Goal: Task Accomplishment & Management: Manage account settings

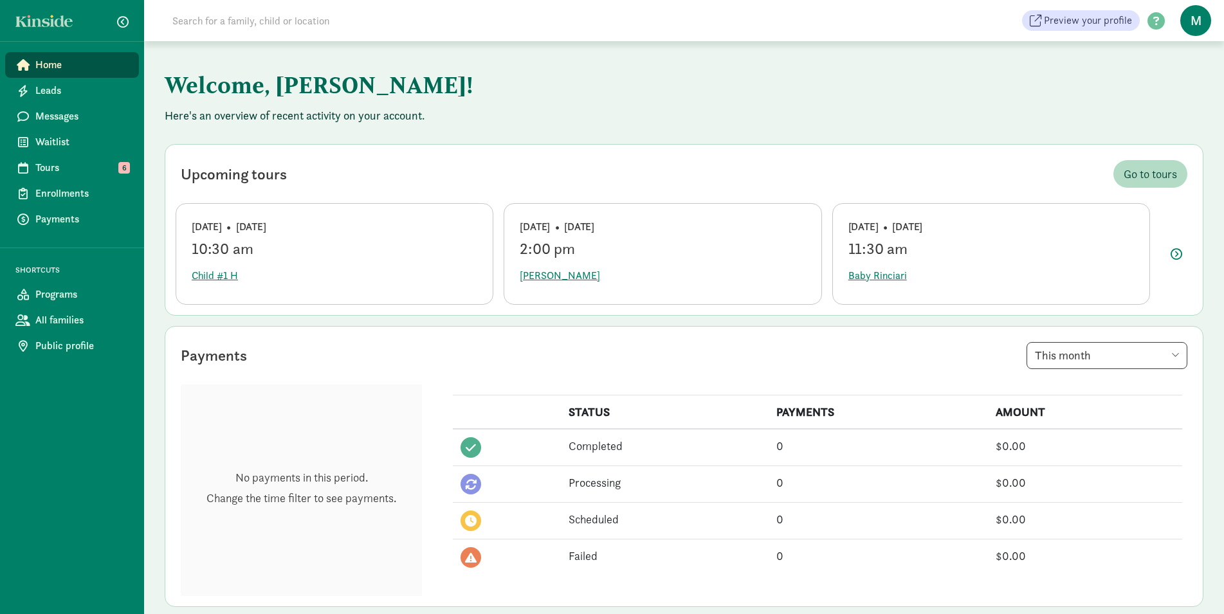
click at [423, 163] on div "Upcoming tours Go to [GEOGRAPHIC_DATA]" at bounding box center [684, 174] width 1017 height 38
click at [103, 169] on span "Tours" at bounding box center [81, 167] width 93 height 15
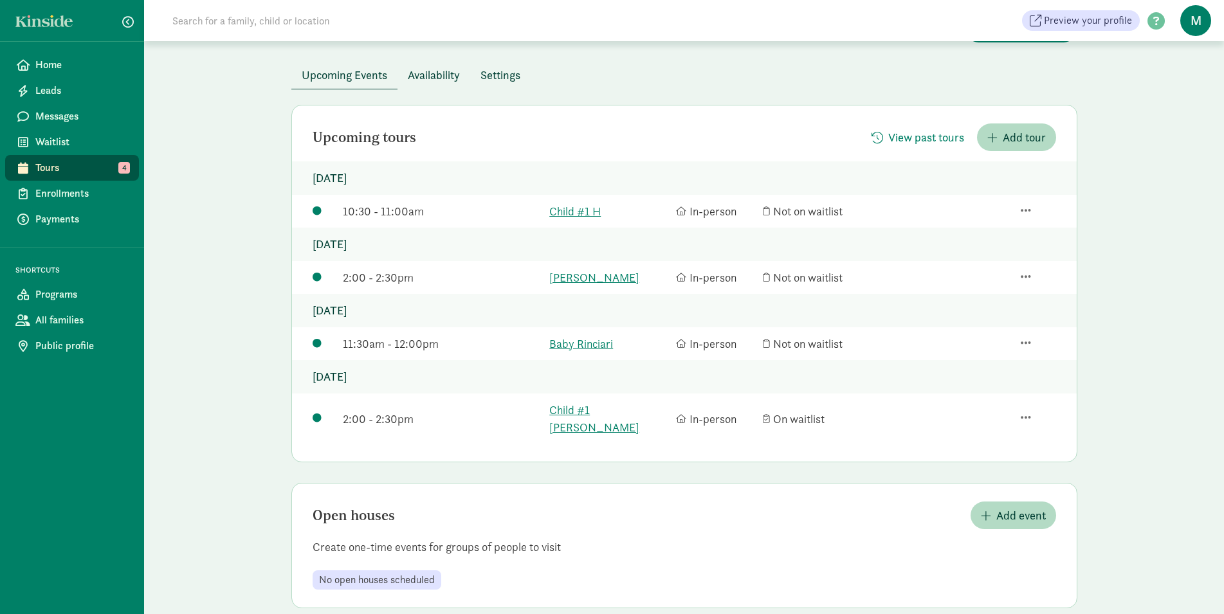
scroll to position [55, 0]
click at [989, 504] on span "Add event" at bounding box center [1013, 512] width 65 height 17
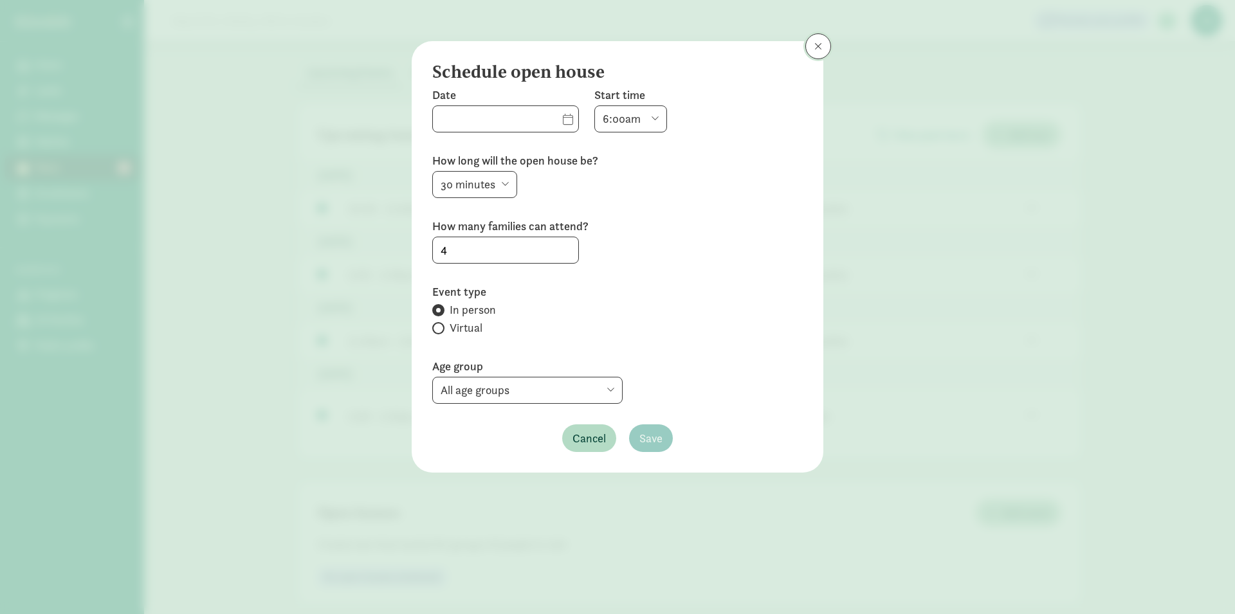
click at [825, 46] on button at bounding box center [819, 46] width 26 height 26
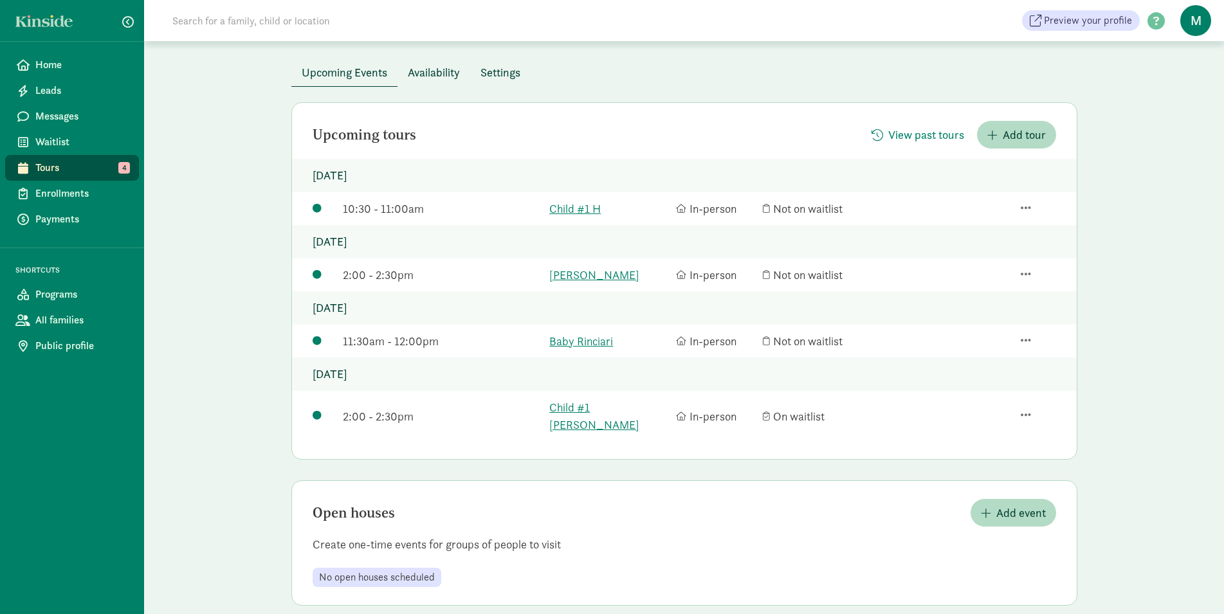
click at [435, 80] on span "Availability" at bounding box center [434, 72] width 52 height 17
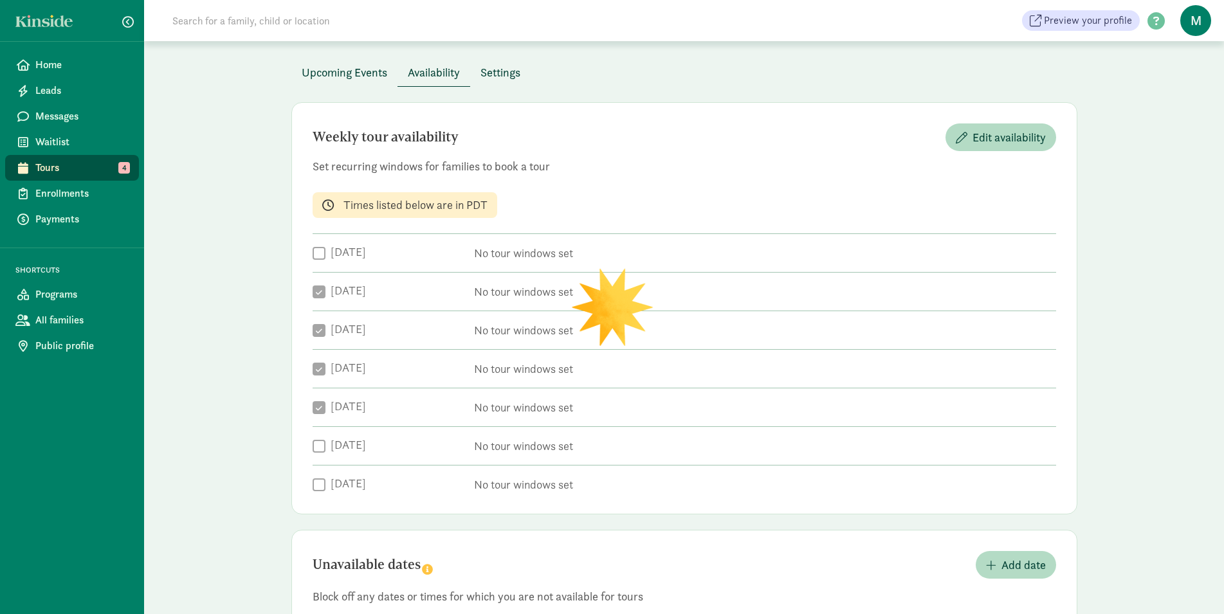
checkbox input "true"
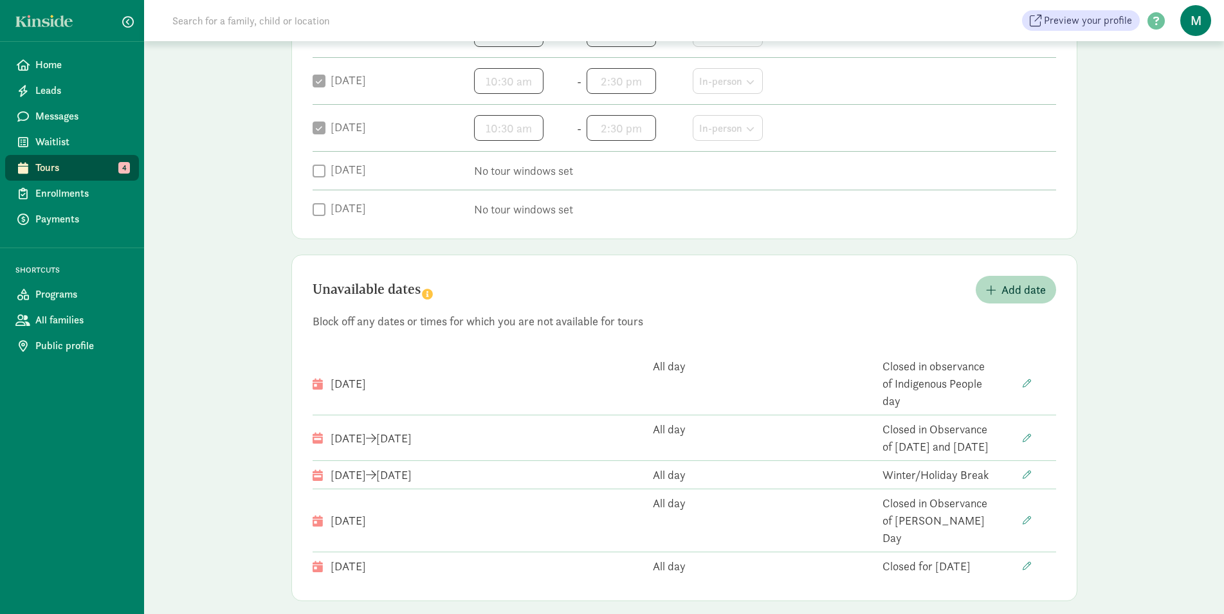
scroll to position [383, 0]
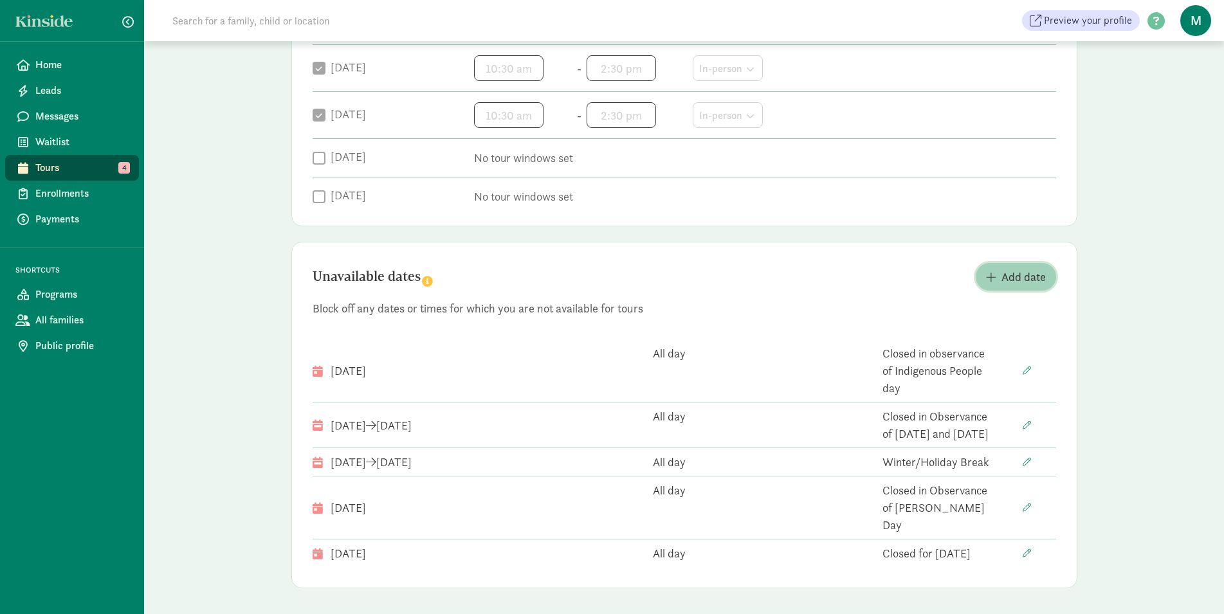
click at [1002, 277] on span "Add date" at bounding box center [1024, 276] width 44 height 17
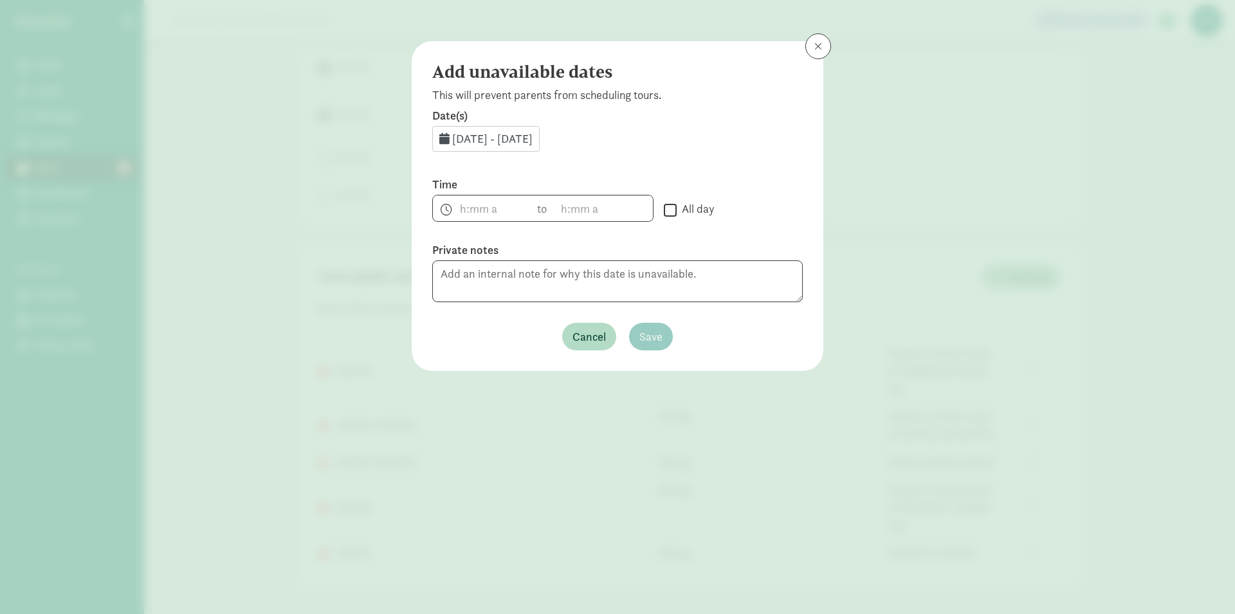
click at [479, 140] on span "[DATE] - [DATE]" at bounding box center [492, 138] width 80 height 15
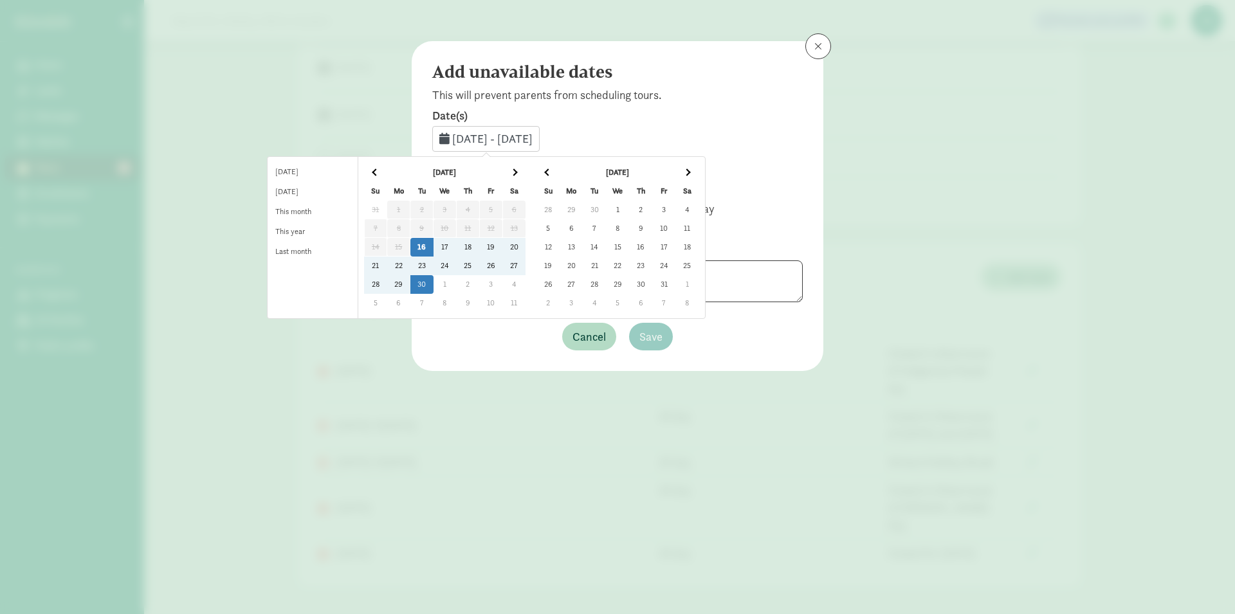
click at [434, 245] on td "16" at bounding box center [422, 247] width 23 height 19
click at [457, 243] on td "17" at bounding box center [445, 247] width 23 height 19
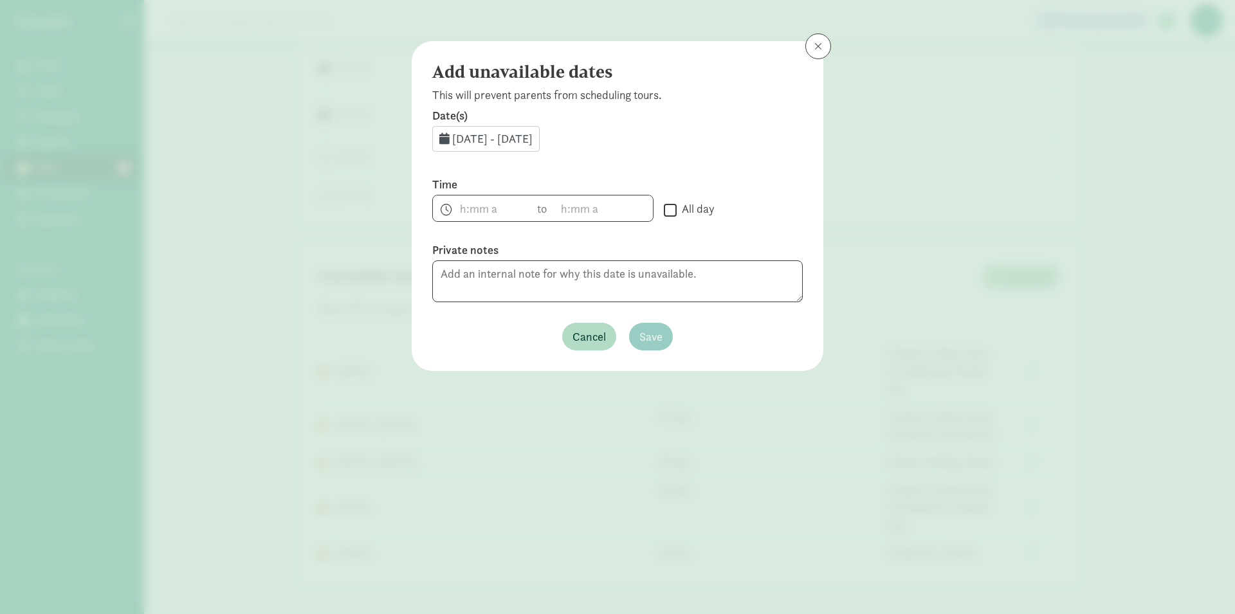
click at [672, 215] on input "All day" at bounding box center [670, 209] width 13 height 17
checkbox input "true"
click at [626, 280] on textarea at bounding box center [617, 282] width 371 height 42
click at [540, 130] on div "[DATE] - [DATE]" at bounding box center [485, 139] width 107 height 26
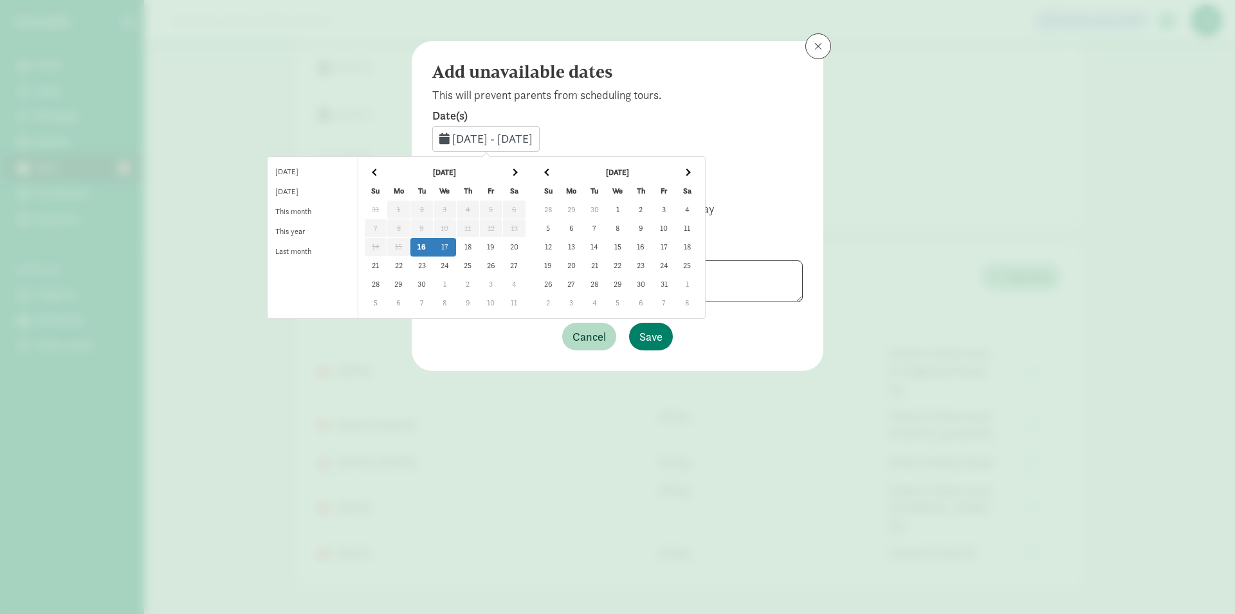
click at [503, 250] on td "19" at bounding box center [490, 247] width 23 height 19
click at [434, 245] on td "16" at bounding box center [422, 247] width 23 height 19
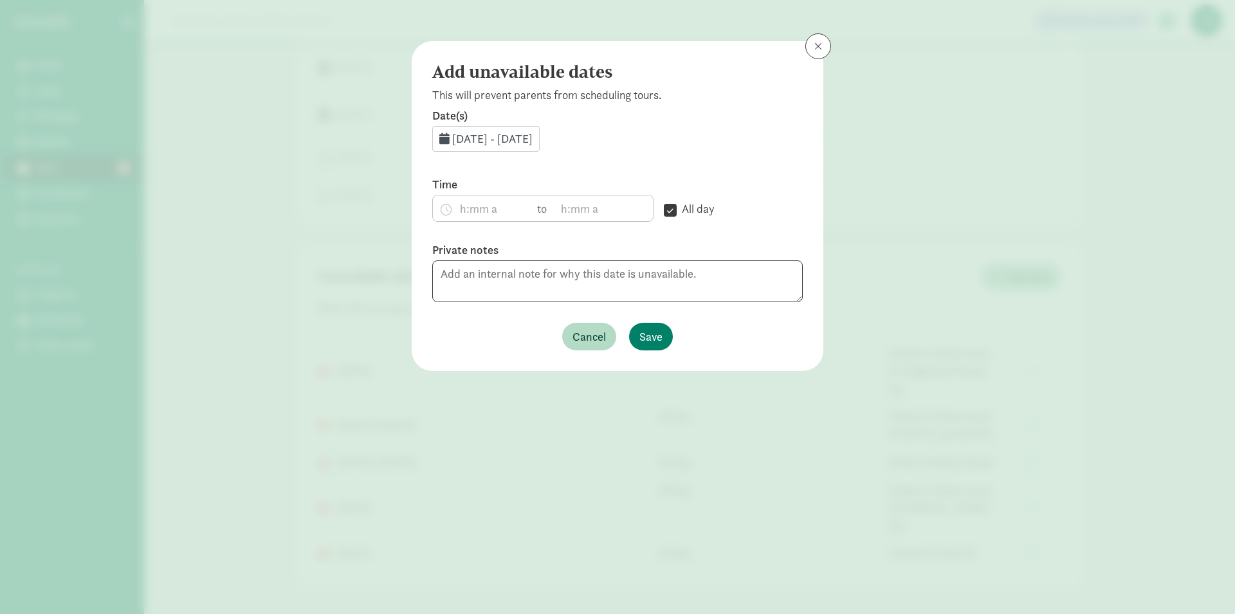
click at [533, 139] on span "[DATE] - [DATE]" at bounding box center [492, 138] width 80 height 15
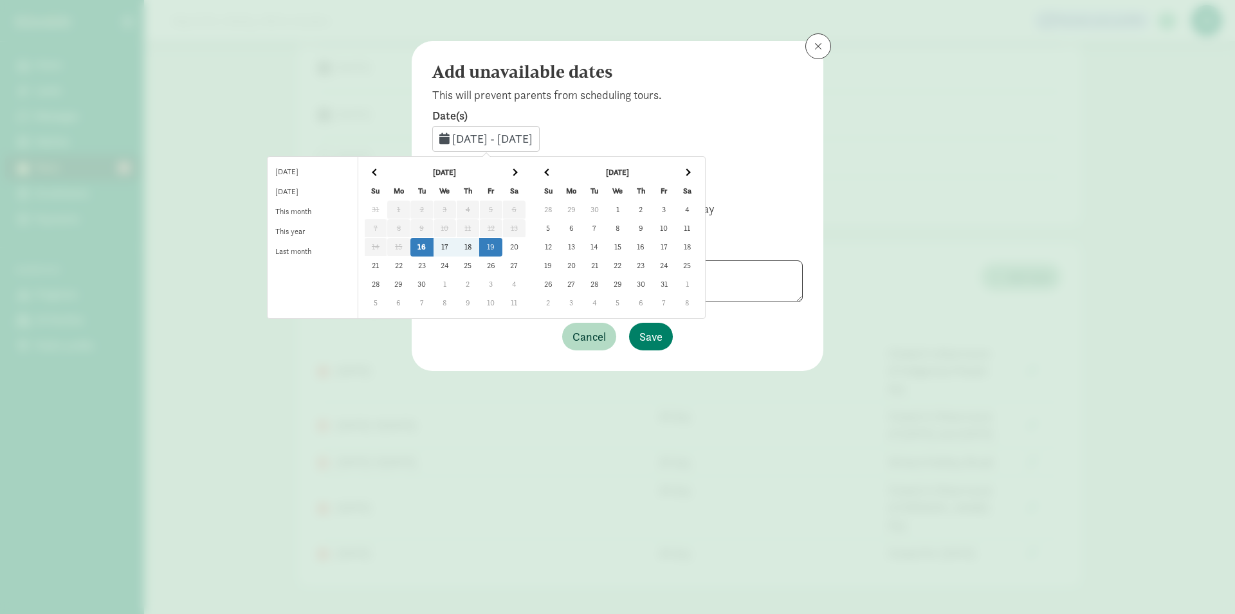
click at [434, 248] on td "16" at bounding box center [422, 247] width 23 height 19
click at [479, 247] on td "18" at bounding box center [467, 247] width 23 height 19
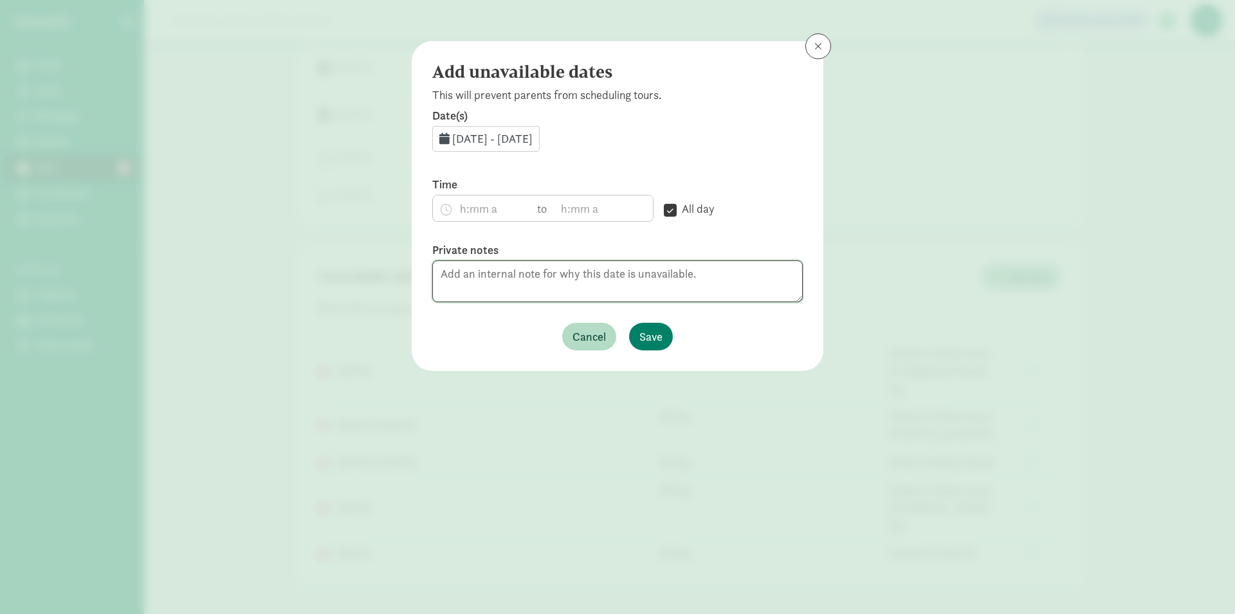
click at [625, 286] on textarea at bounding box center [617, 282] width 371 height 42
click at [657, 335] on span "Save" at bounding box center [651, 336] width 23 height 17
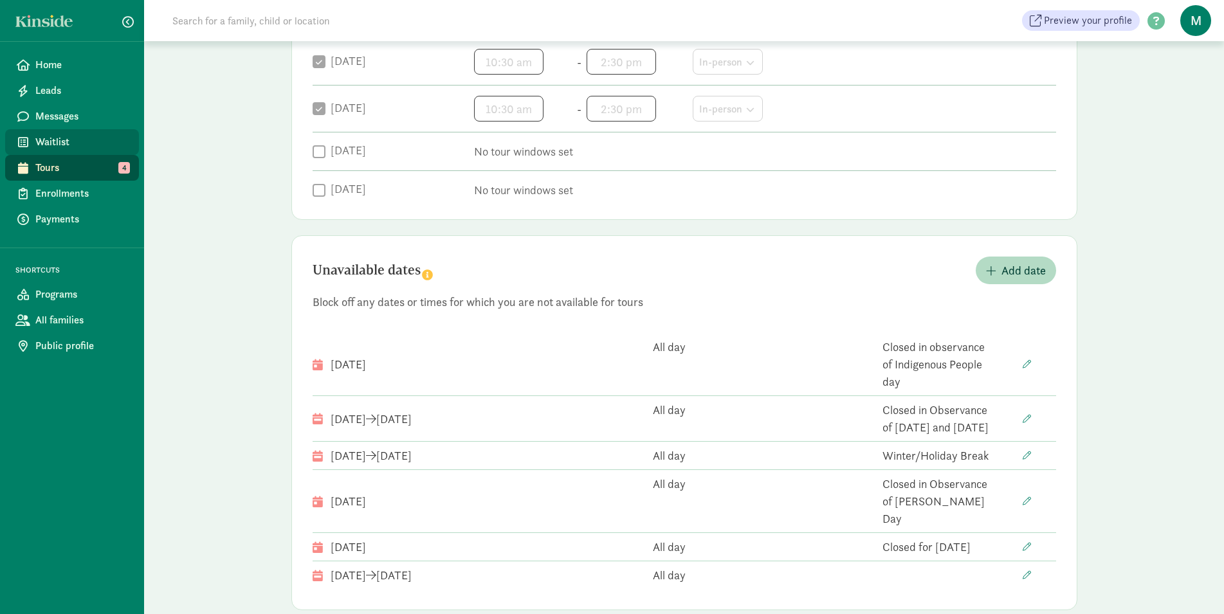
click at [84, 145] on span "Waitlist" at bounding box center [81, 141] width 93 height 15
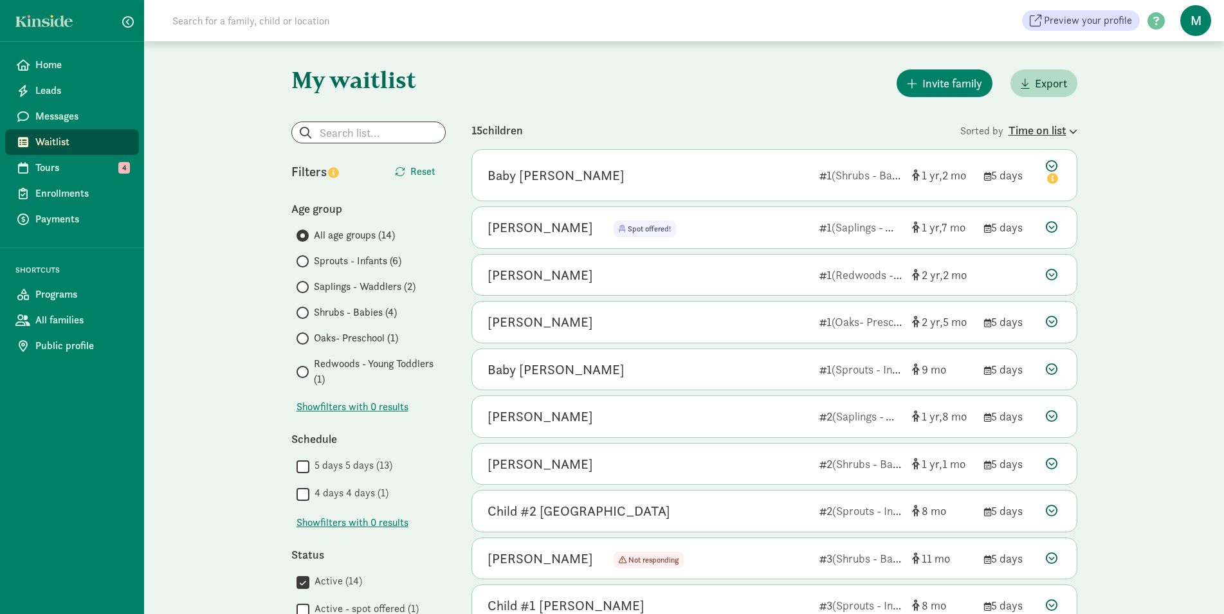
click at [1054, 126] on div "Time on list" at bounding box center [1043, 130] width 69 height 17
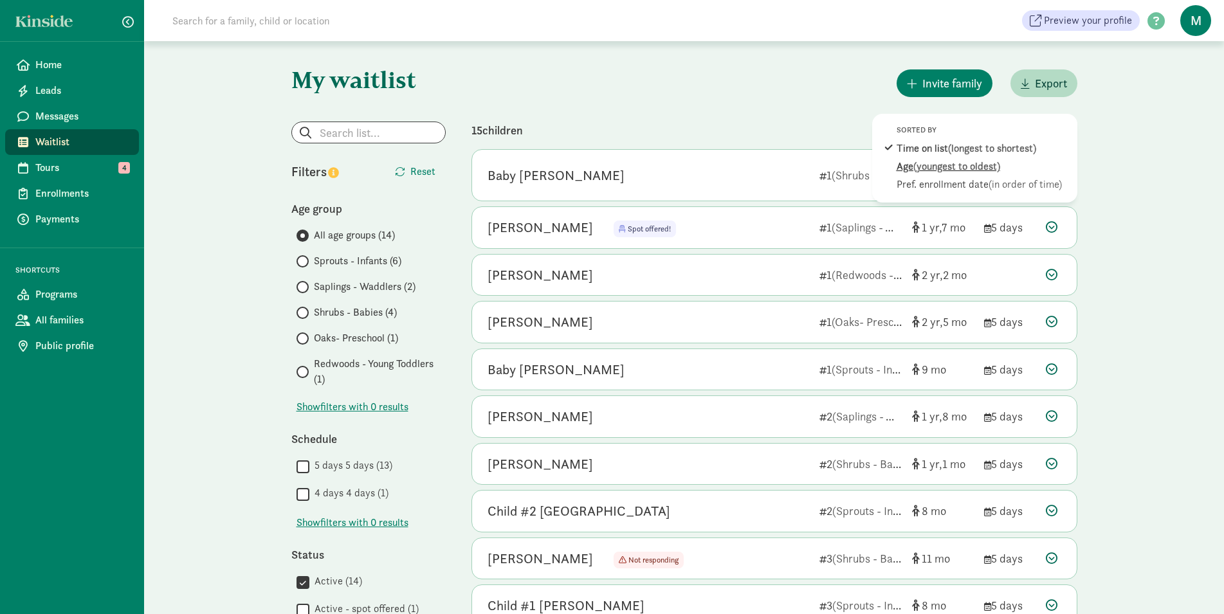
click at [986, 169] on span "(youngest to oldest)" at bounding box center [957, 167] width 87 height 14
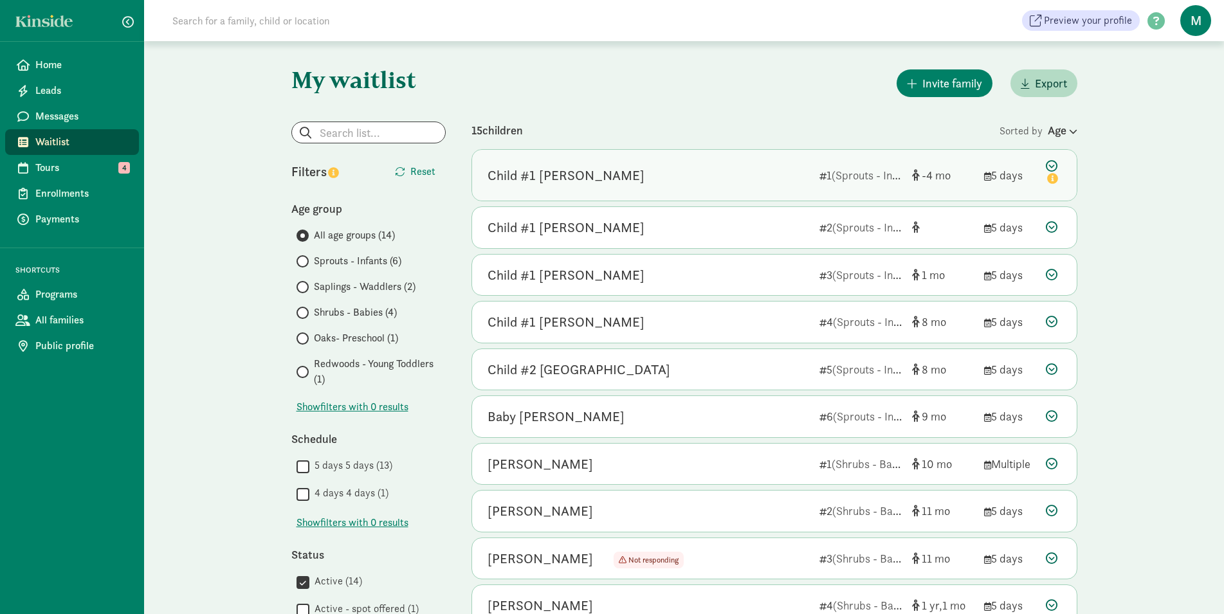
click at [1049, 171] on icon at bounding box center [1053, 173] width 15 height 27
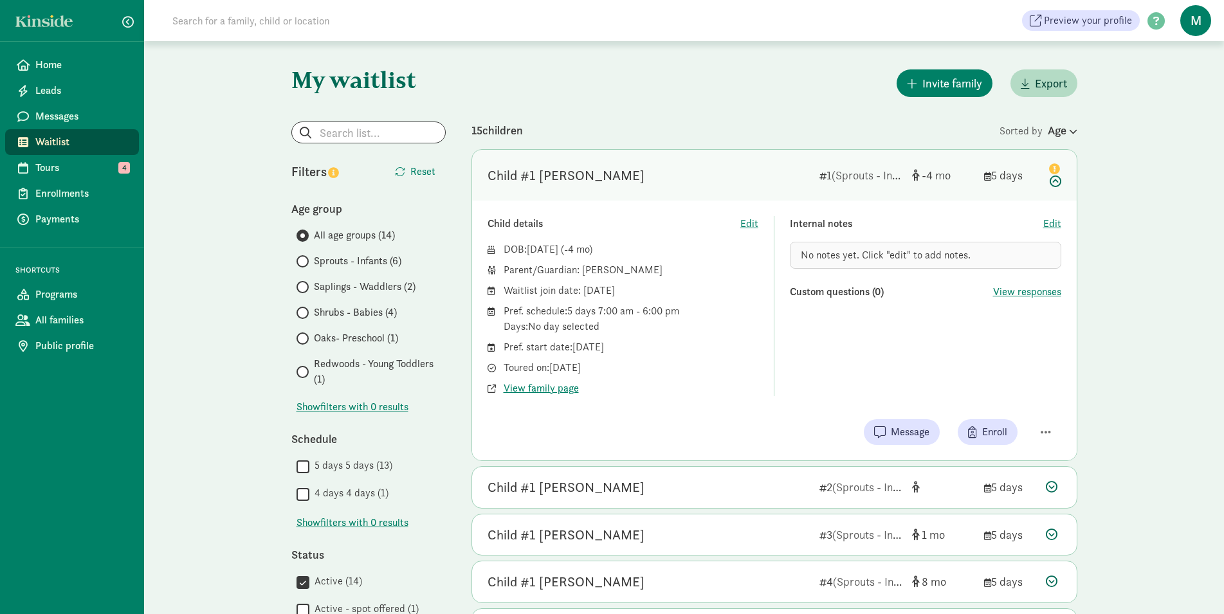
click at [1062, 182] on div "Child #1 Oliver 1 (Sprouts - Infants) -4 5 days" at bounding box center [774, 175] width 605 height 51
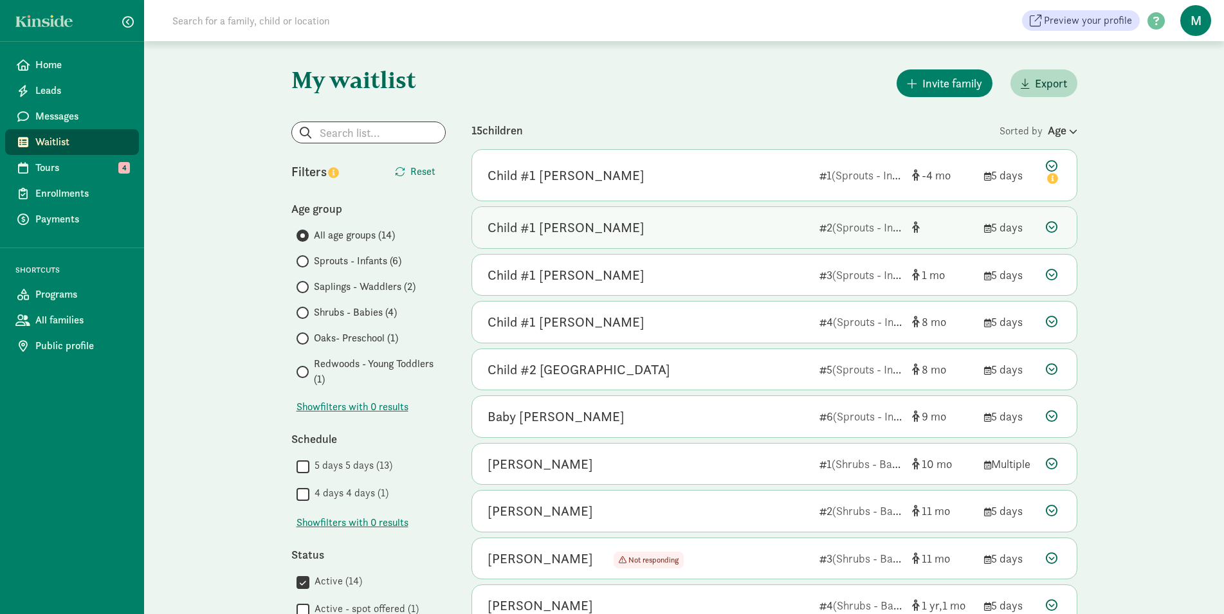
click at [1044, 228] on div "Child #1 Higgins-Cohen 2 (Sprouts - Infants) 5 days" at bounding box center [774, 227] width 605 height 41
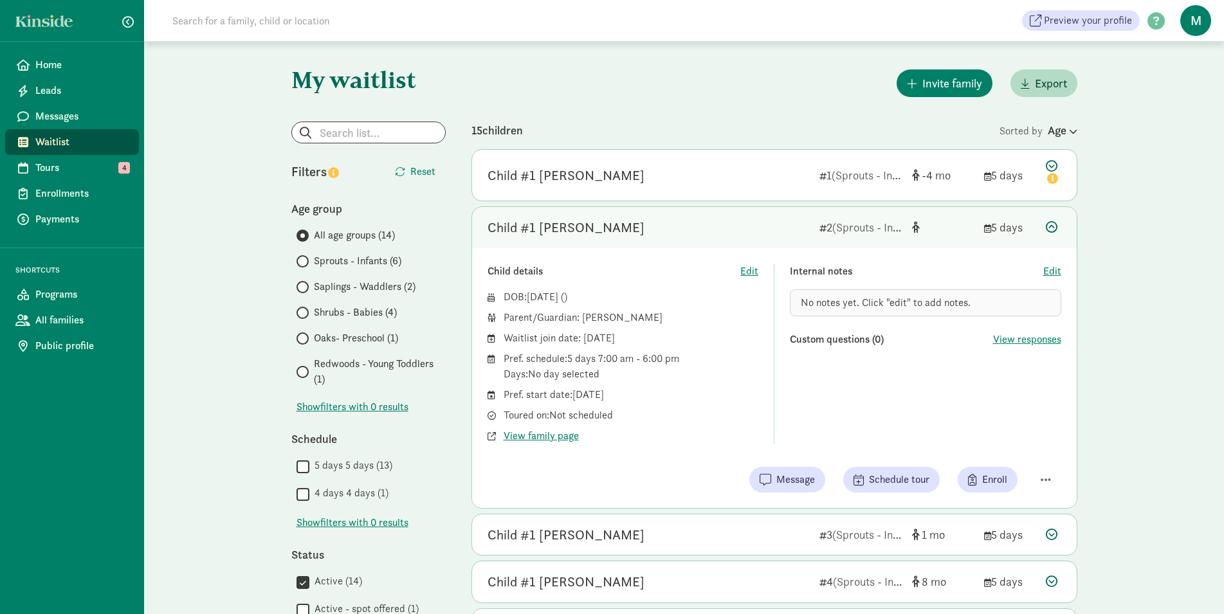
click at [1044, 228] on div "Child #1 Higgins-Cohen 2 (Sprouts - Infants) 5 days" at bounding box center [774, 227] width 605 height 41
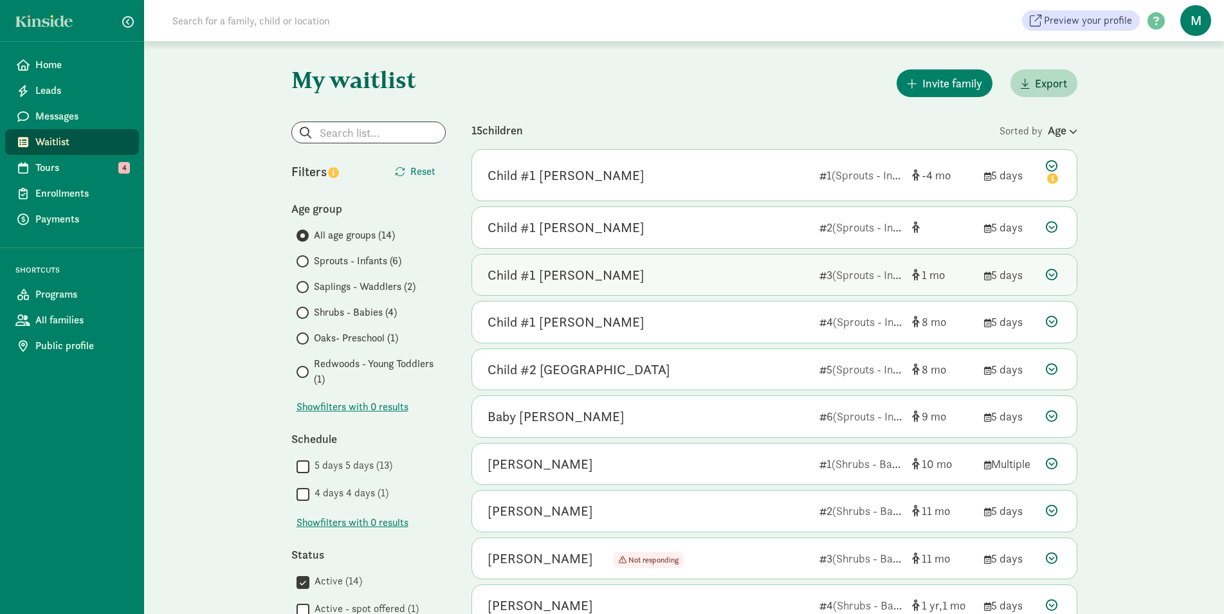
click at [1044, 277] on div "Child #1 Lissner 3 (Sprouts - Infants) 1 5 days" at bounding box center [774, 275] width 605 height 41
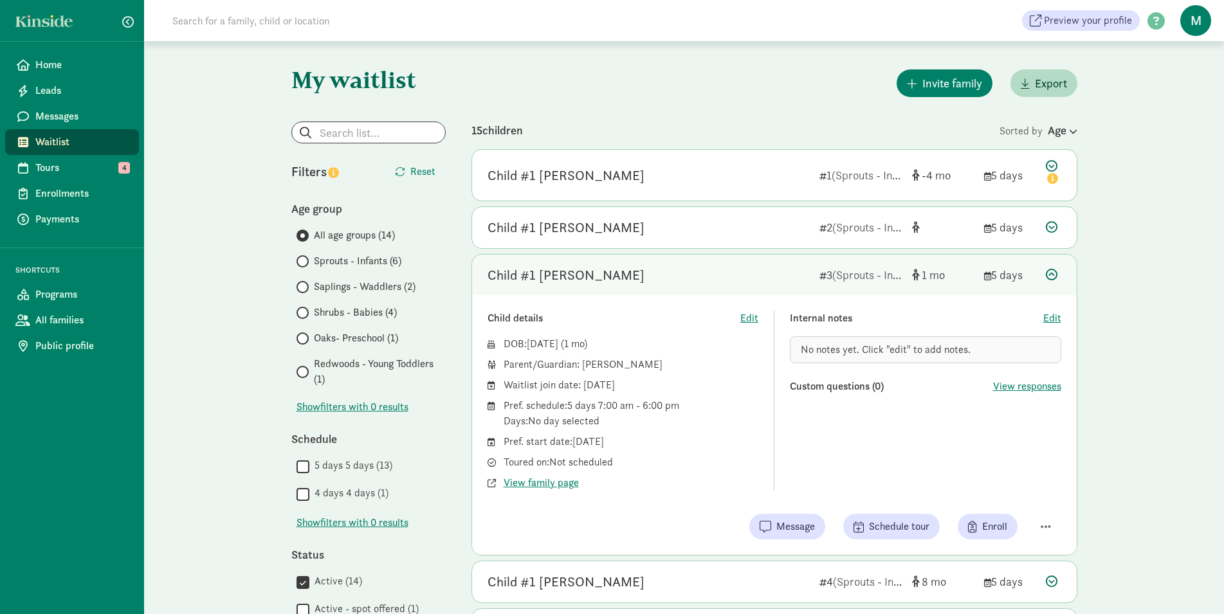
click at [1051, 278] on icon at bounding box center [1052, 275] width 12 height 12
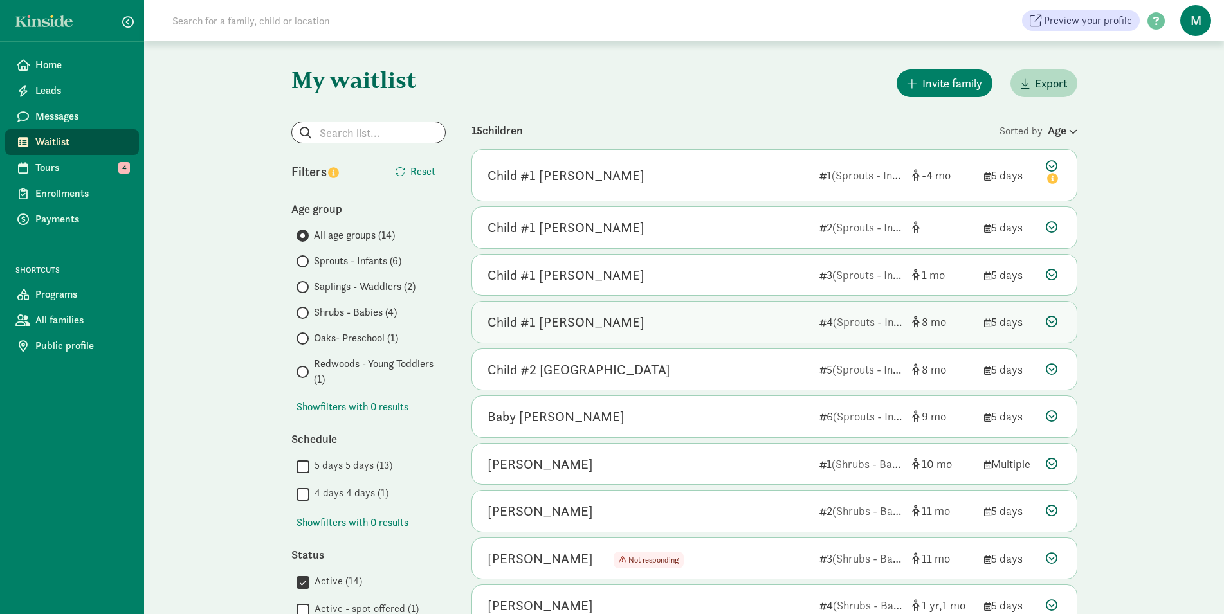
click at [1049, 317] on icon at bounding box center [1052, 322] width 12 height 12
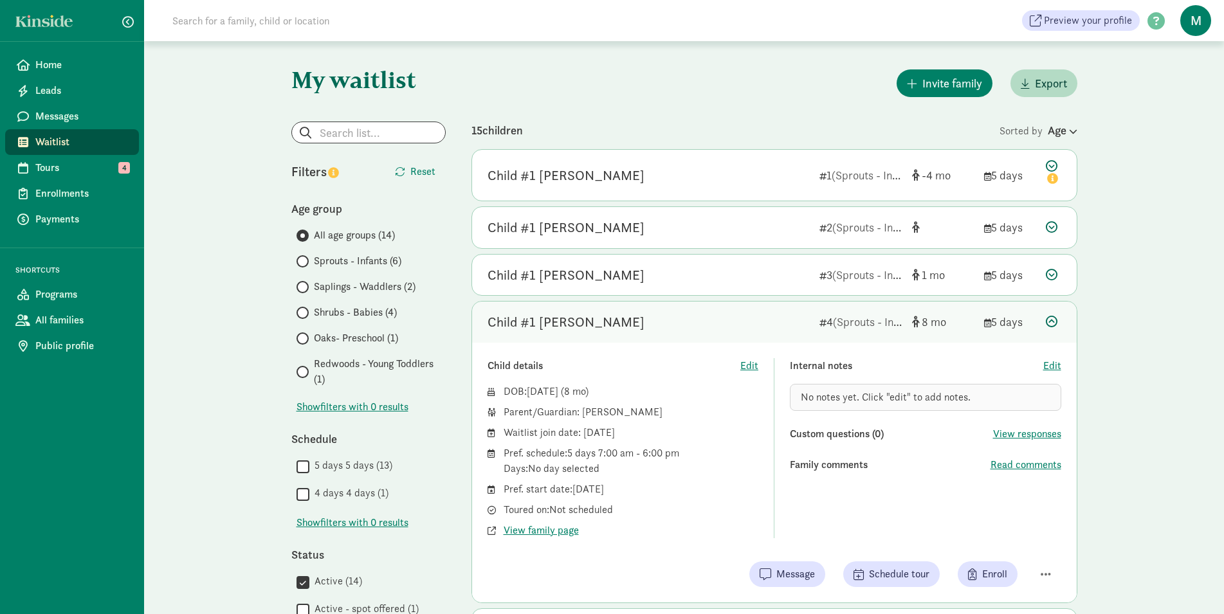
click at [1049, 317] on icon at bounding box center [1052, 322] width 12 height 12
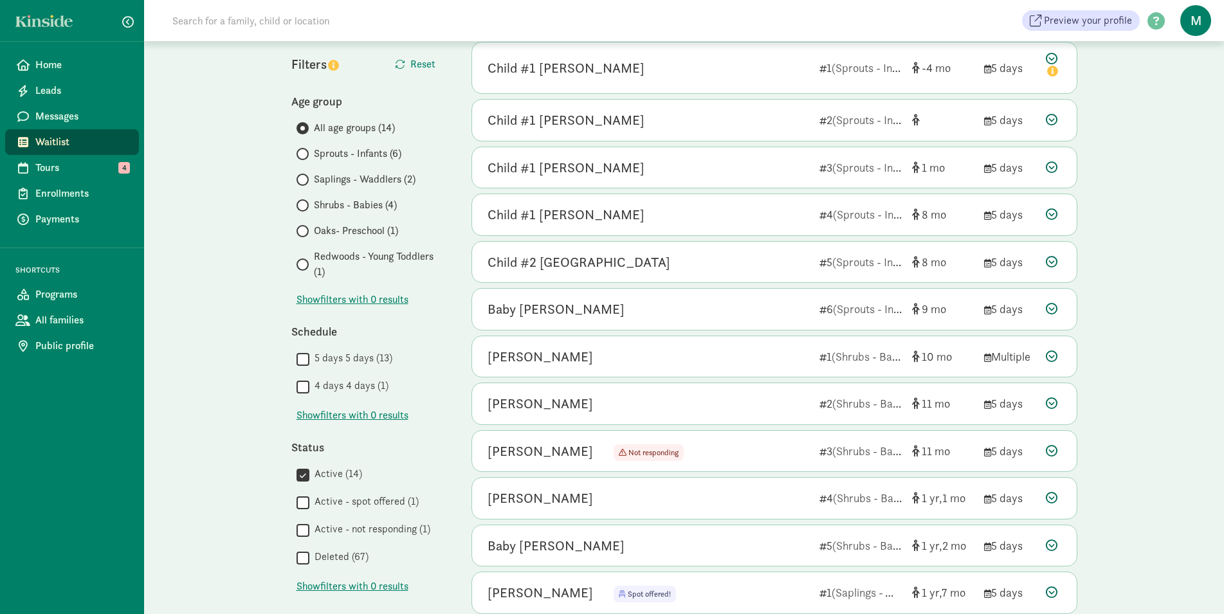
scroll to position [131, 0]
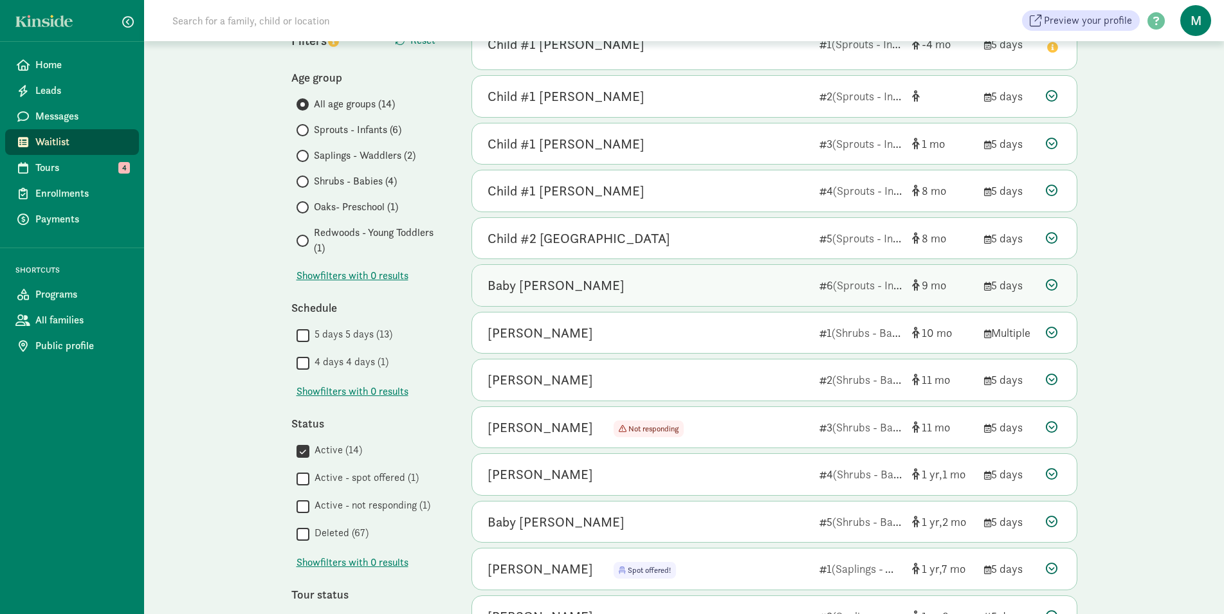
click at [1056, 280] on icon at bounding box center [1052, 285] width 12 height 12
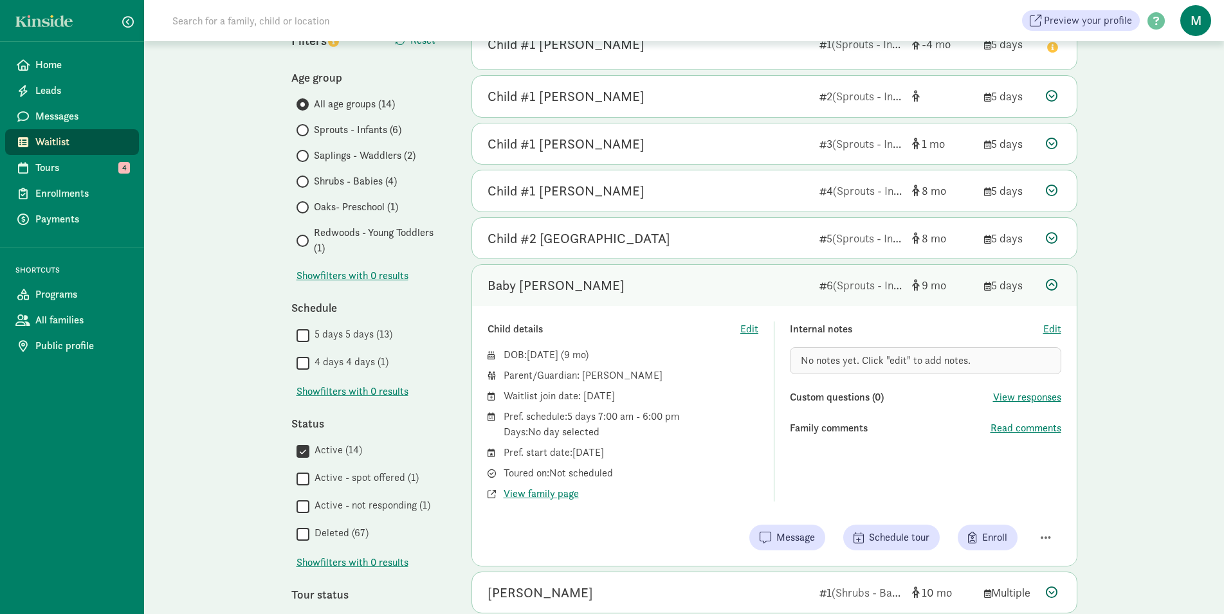
click at [1056, 280] on icon at bounding box center [1052, 285] width 12 height 12
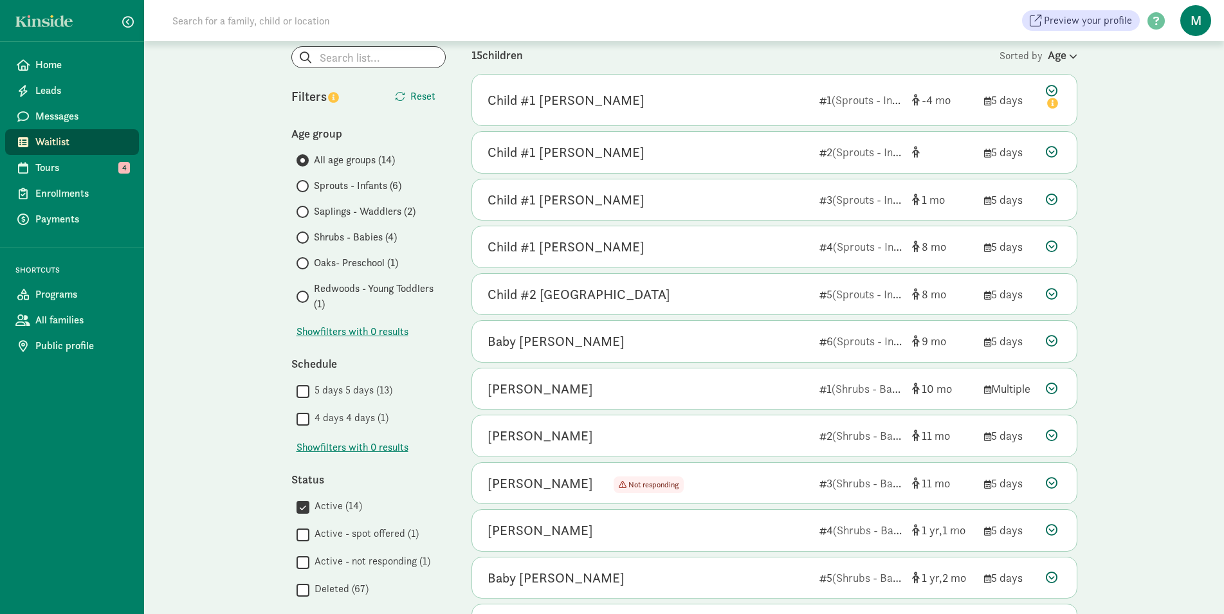
scroll to position [0, 0]
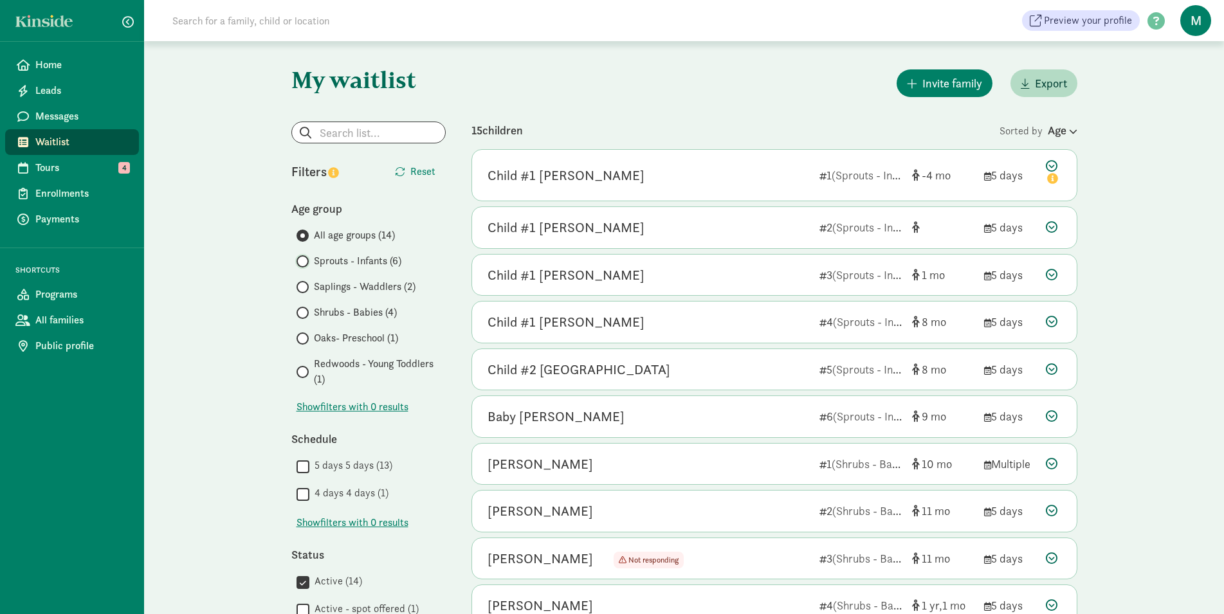
click at [302, 259] on input "Sprouts - Infants (6)" at bounding box center [301, 261] width 8 height 8
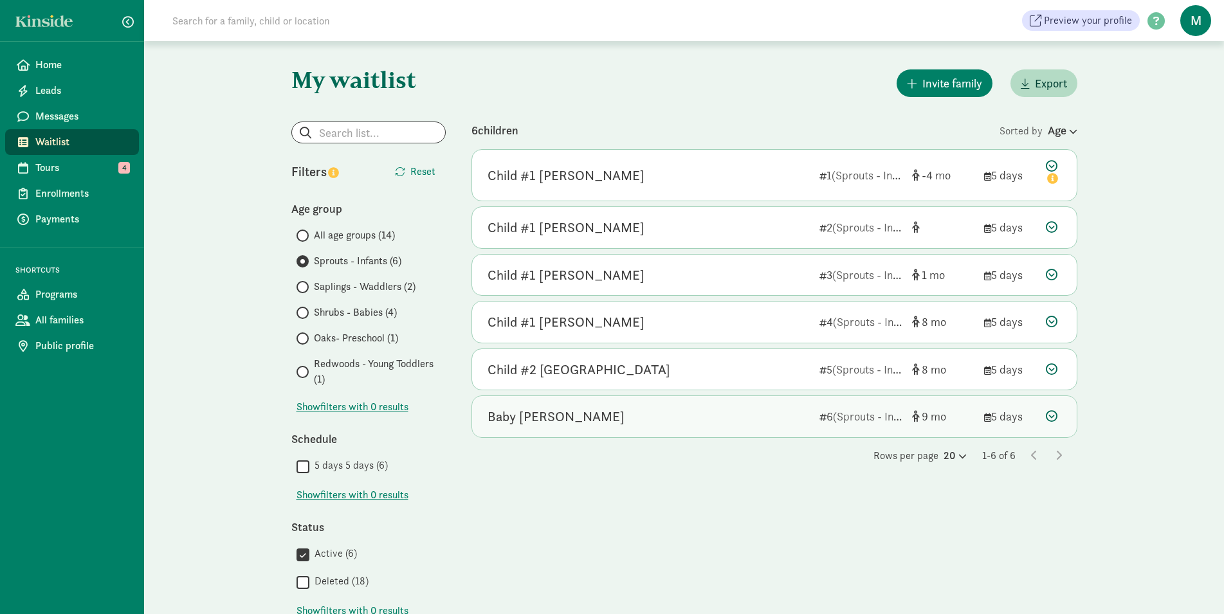
click at [1055, 412] on icon at bounding box center [1052, 417] width 12 height 12
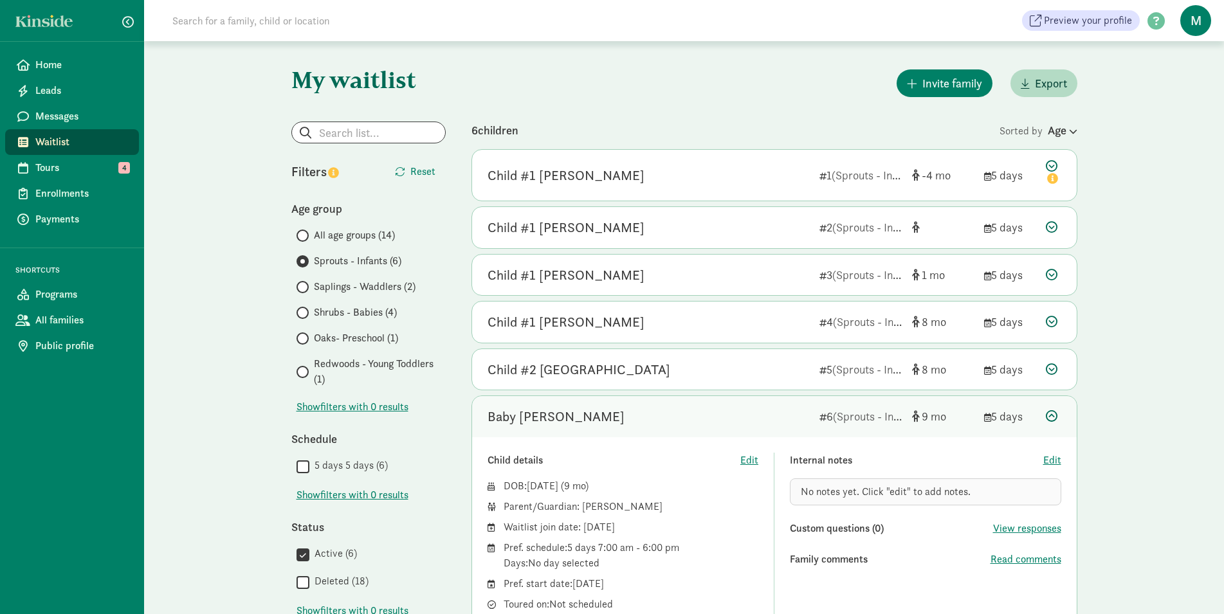
click at [1055, 412] on icon at bounding box center [1052, 417] width 12 height 12
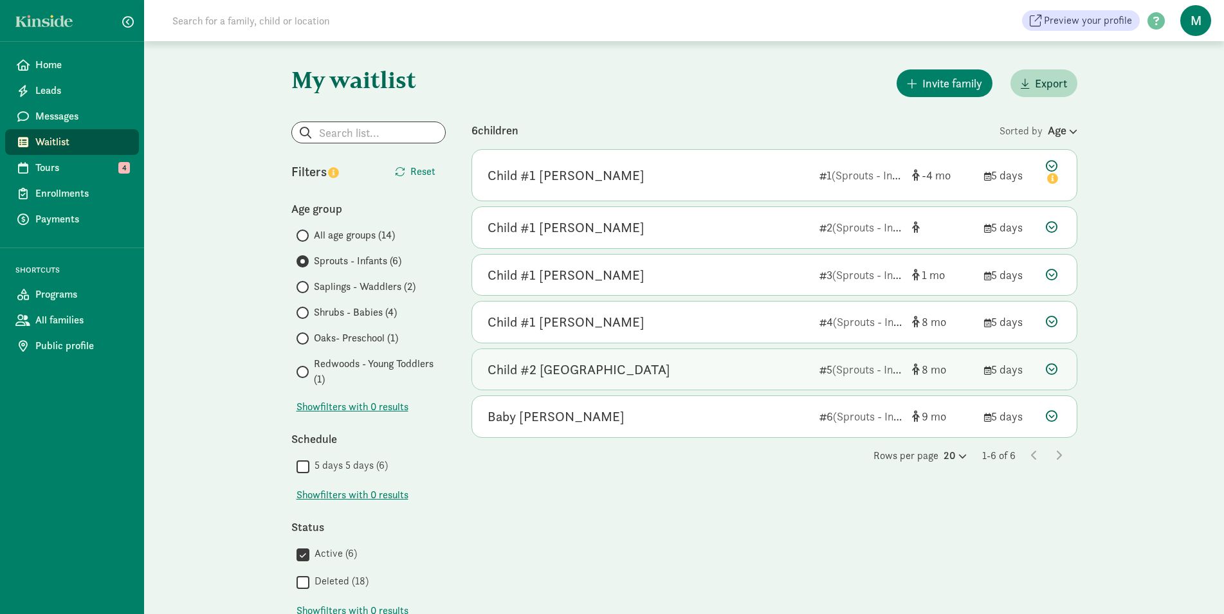
click at [1053, 367] on icon at bounding box center [1052, 370] width 12 height 12
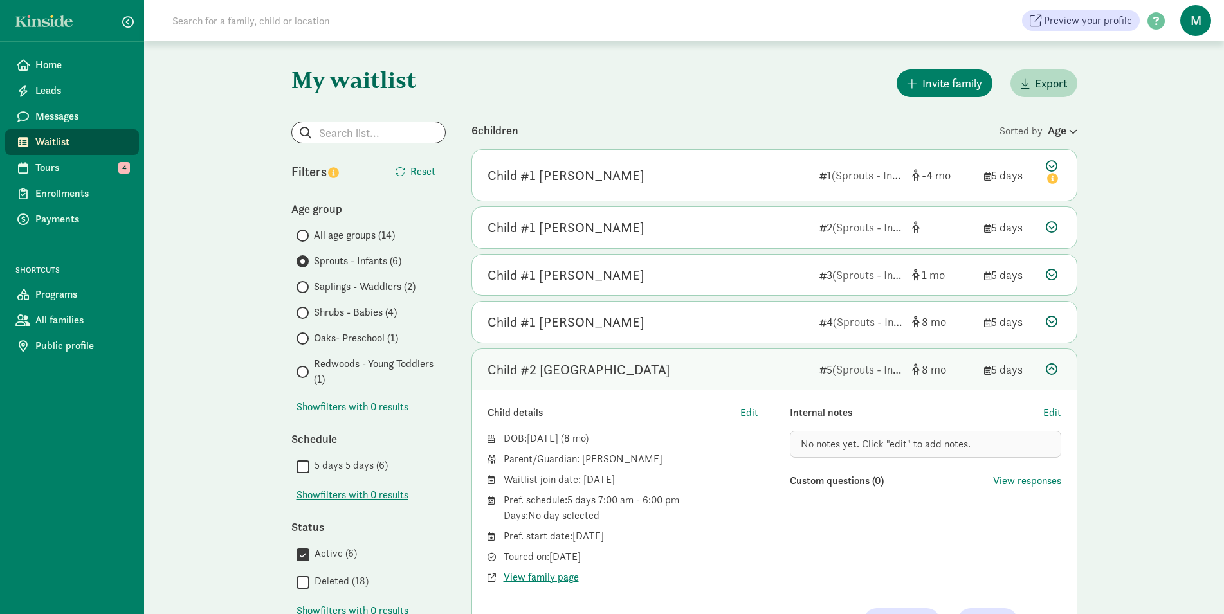
click at [1053, 367] on icon at bounding box center [1052, 370] width 12 height 12
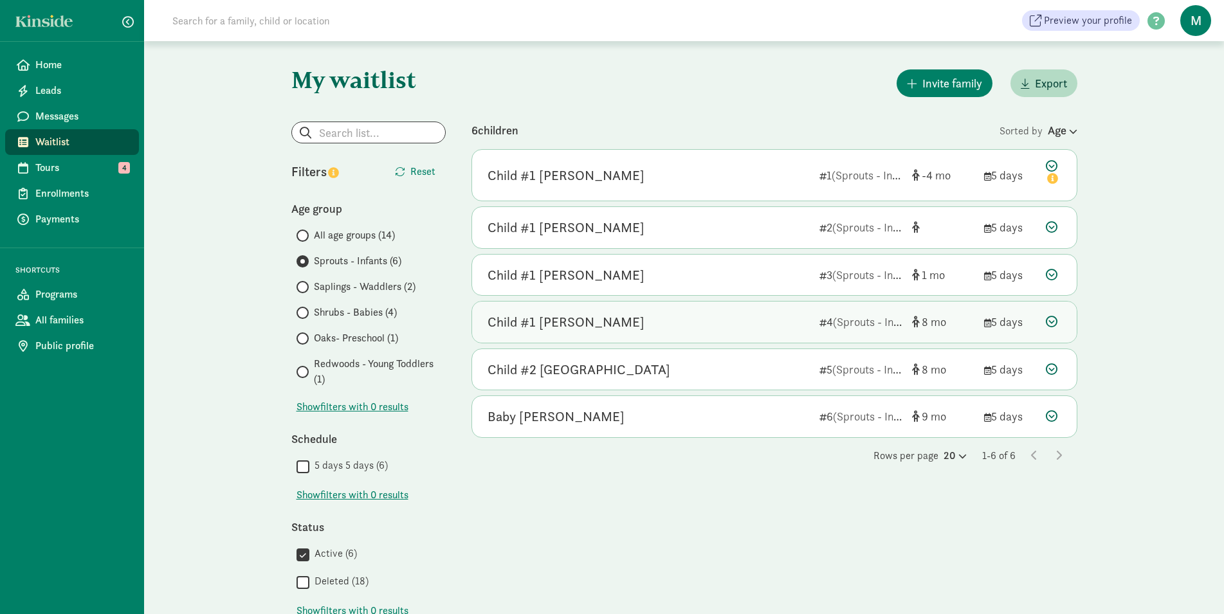
click at [1055, 331] on div "Child #1 Ijuin Queiros 4 (Sprouts - Infants) 8 5 days" at bounding box center [774, 322] width 605 height 41
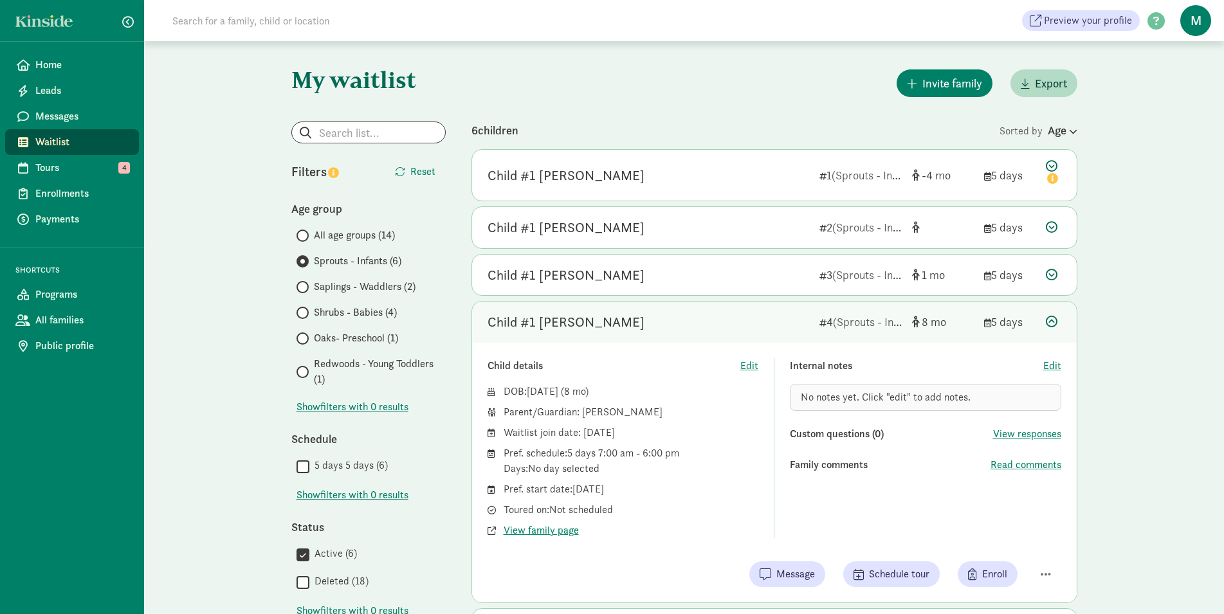
click at [1055, 331] on div "Child #1 Ijuin Queiros 4 (Sprouts - Infants) 8 5 days" at bounding box center [774, 322] width 605 height 41
